Goal: Information Seeking & Learning: Learn about a topic

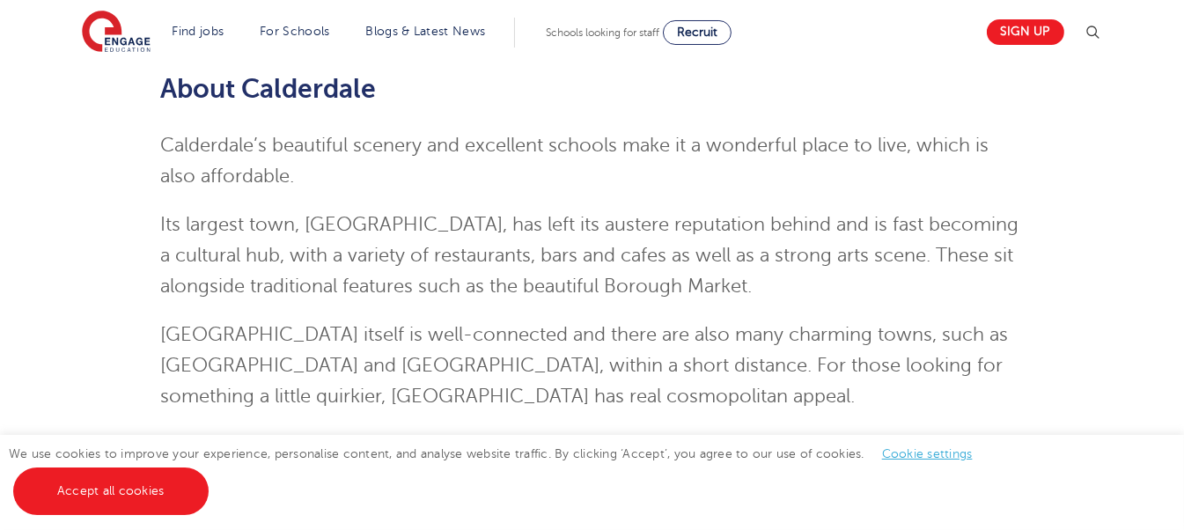
scroll to position [264, 0]
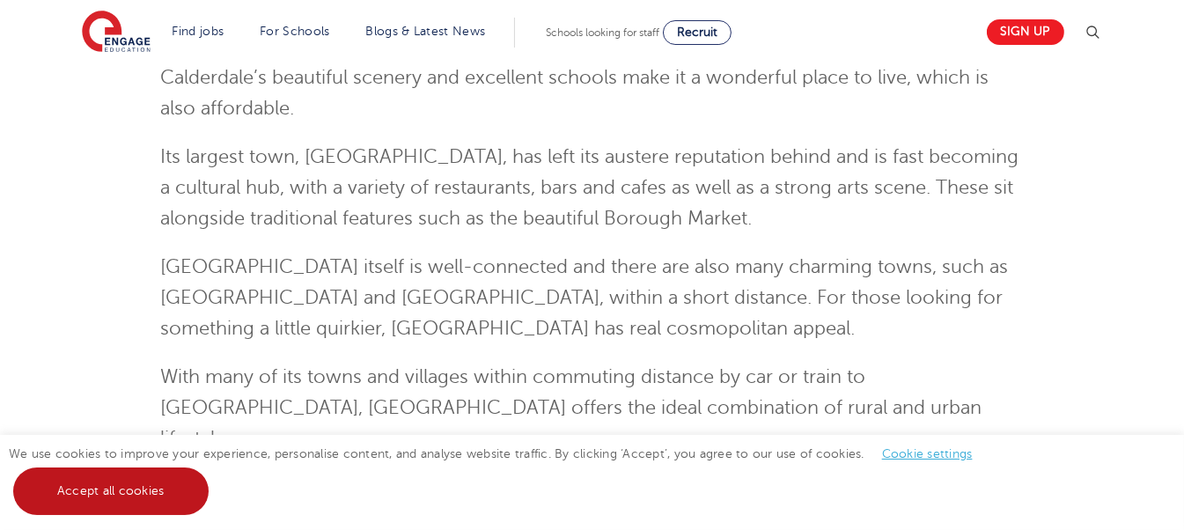
click at [63, 497] on link "Accept all cookies" at bounding box center [110, 491] width 195 height 48
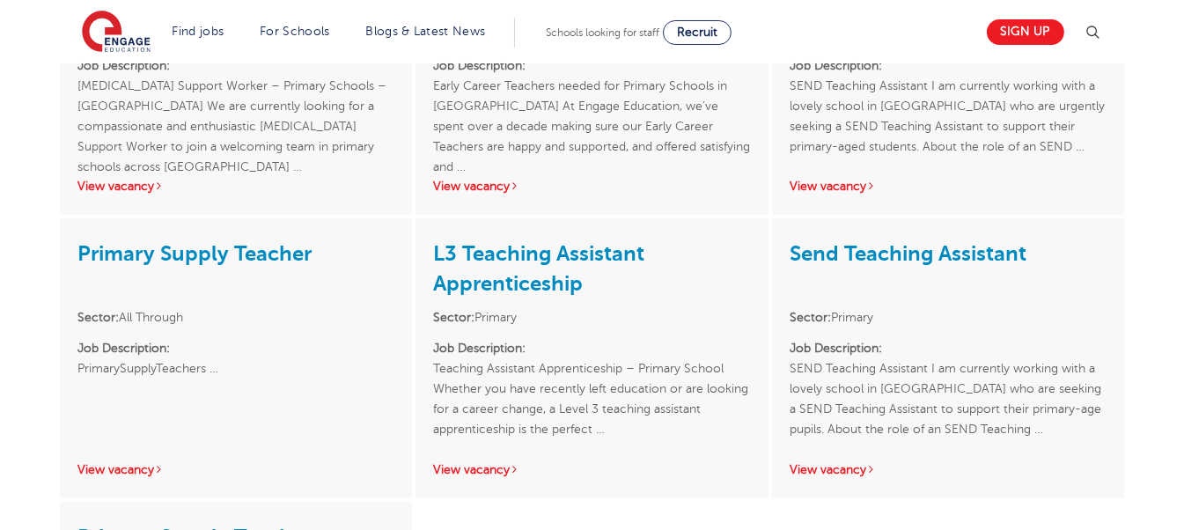
scroll to position [2288, 0]
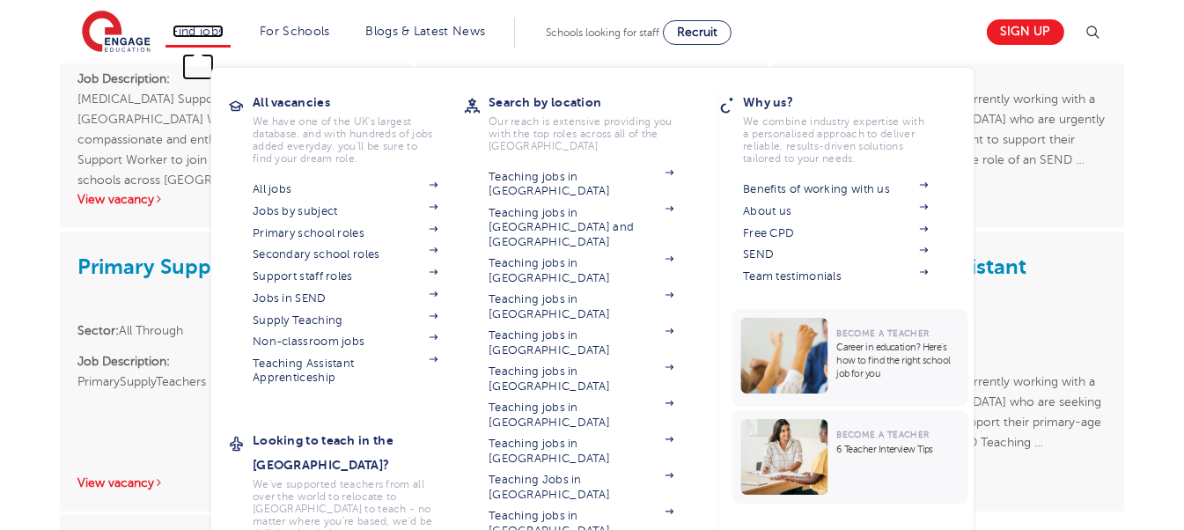
click at [185, 32] on link "Find jobs" at bounding box center [198, 31] width 52 height 13
